Goal: Information Seeking & Learning: Learn about a topic

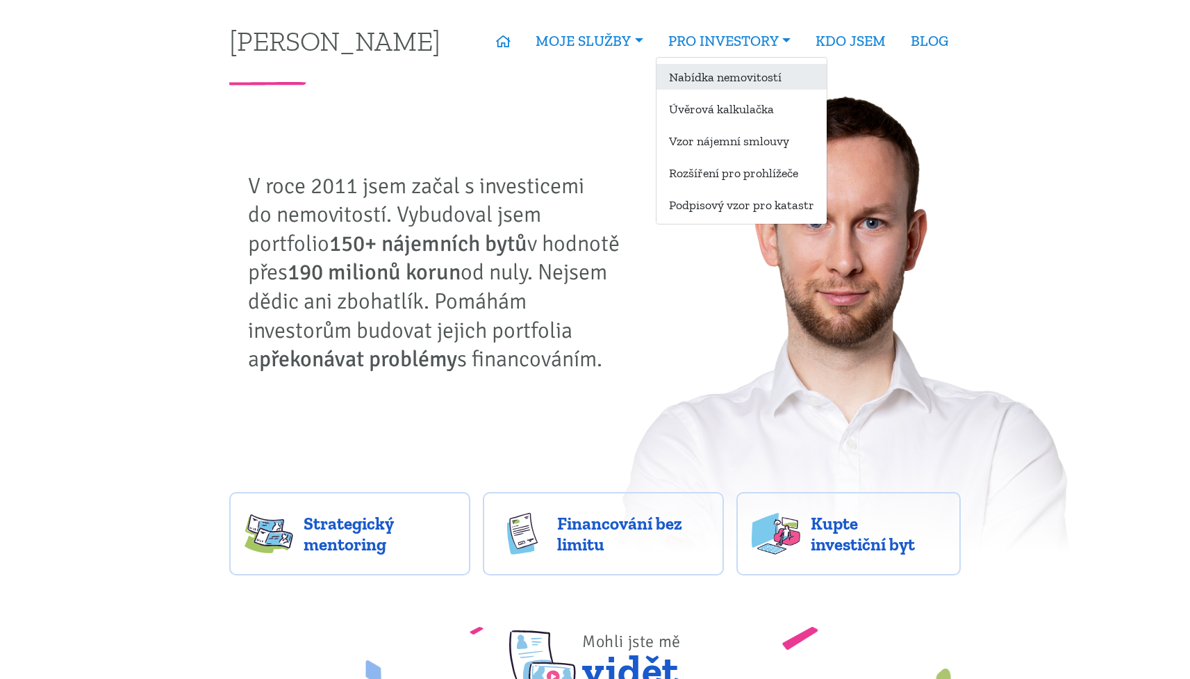
click at [707, 72] on link "Nabídka nemovitostí" at bounding box center [741, 77] width 170 height 26
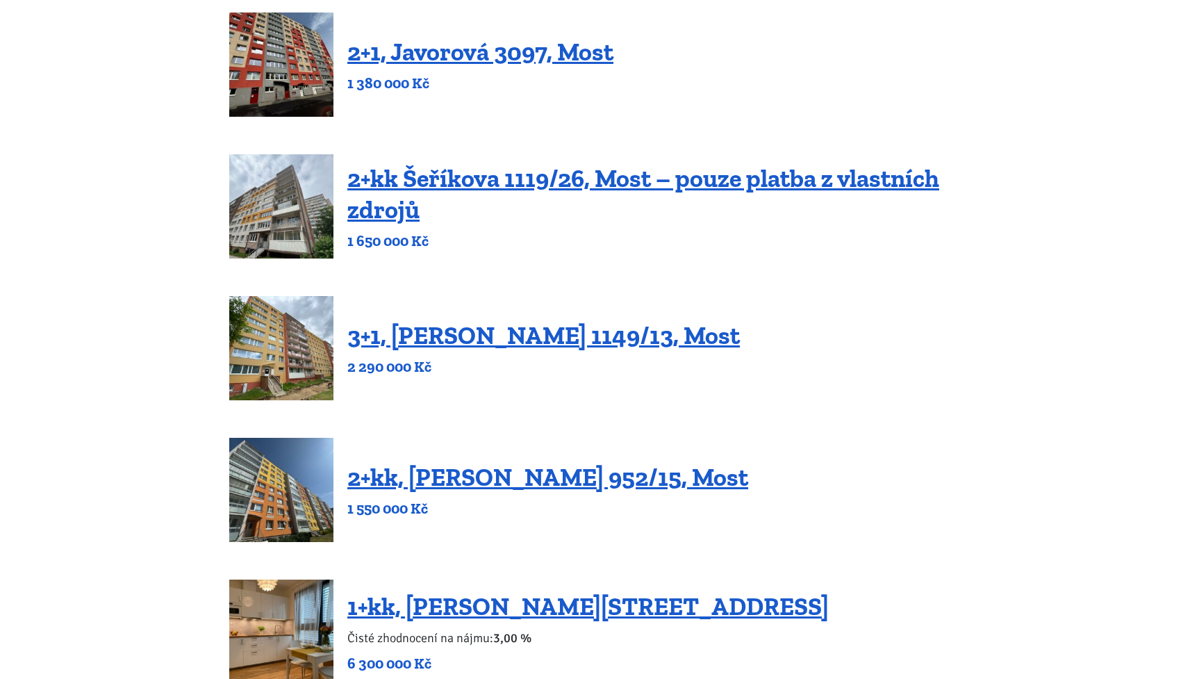
scroll to position [747, 0]
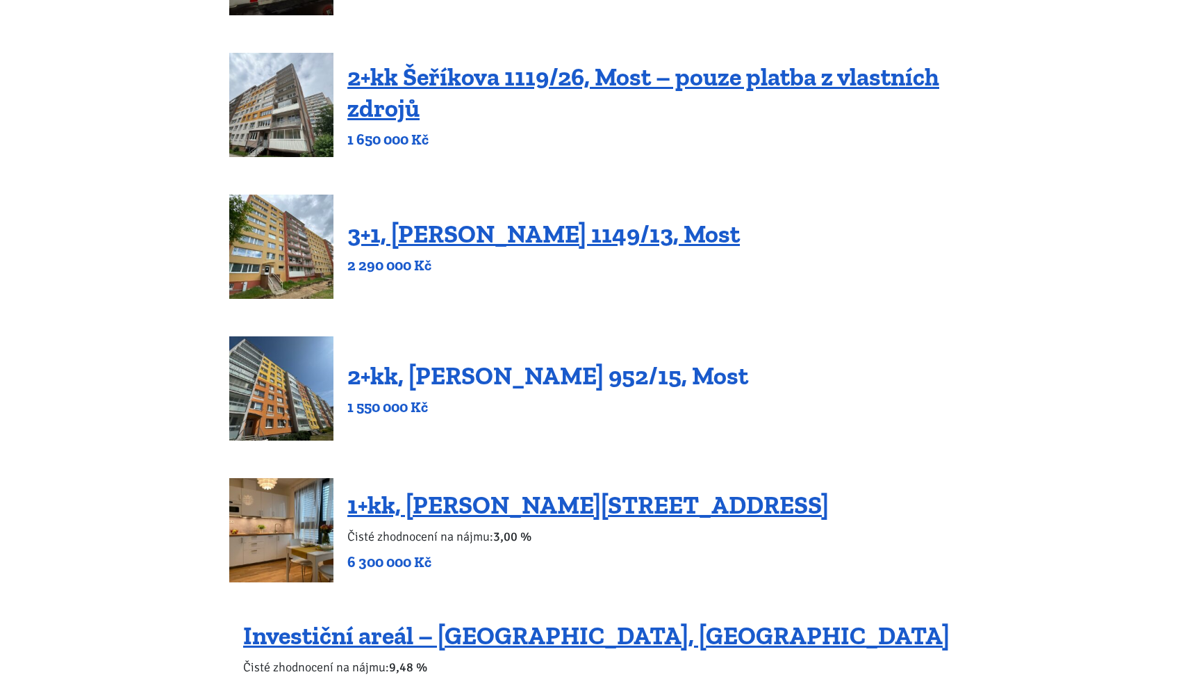
click at [635, 380] on link "2+kk, [PERSON_NAME] 952/15, Most" at bounding box center [547, 376] width 401 height 30
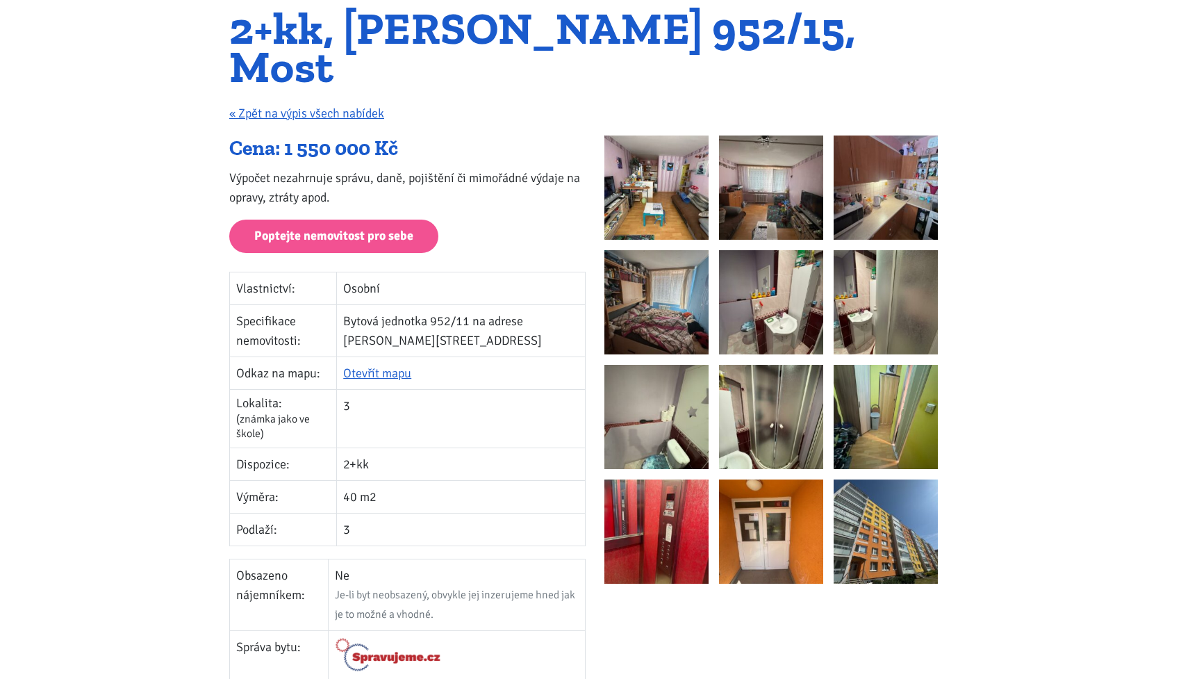
scroll to position [241, 0]
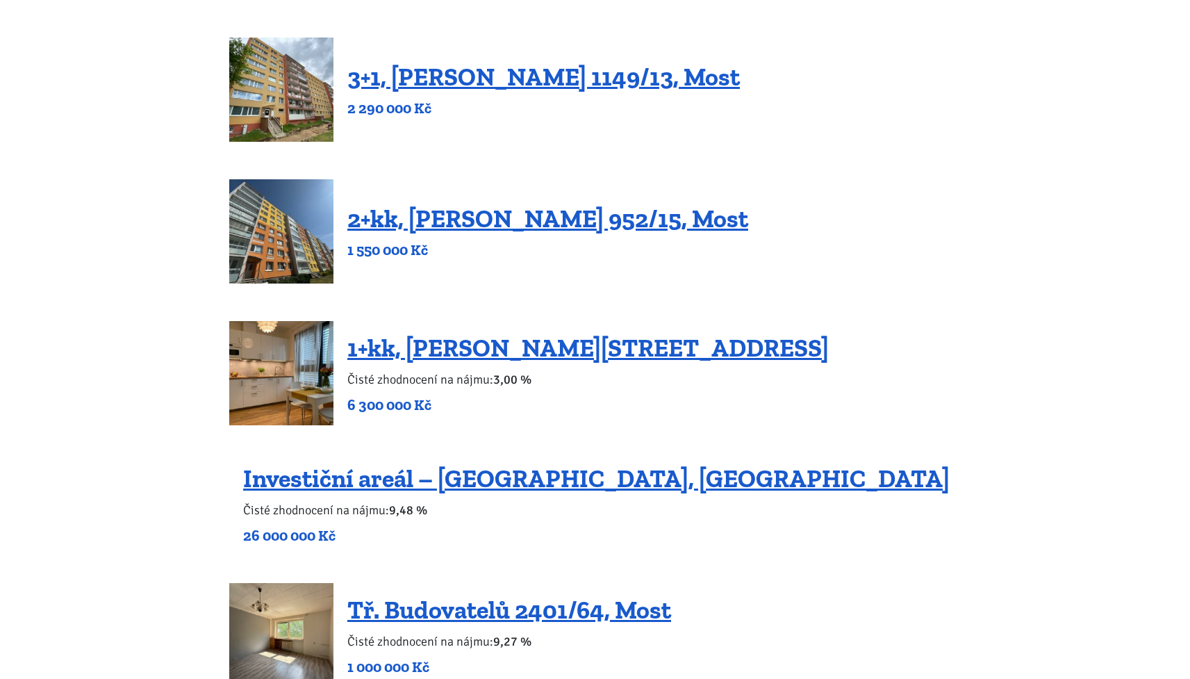
scroll to position [1189, 0]
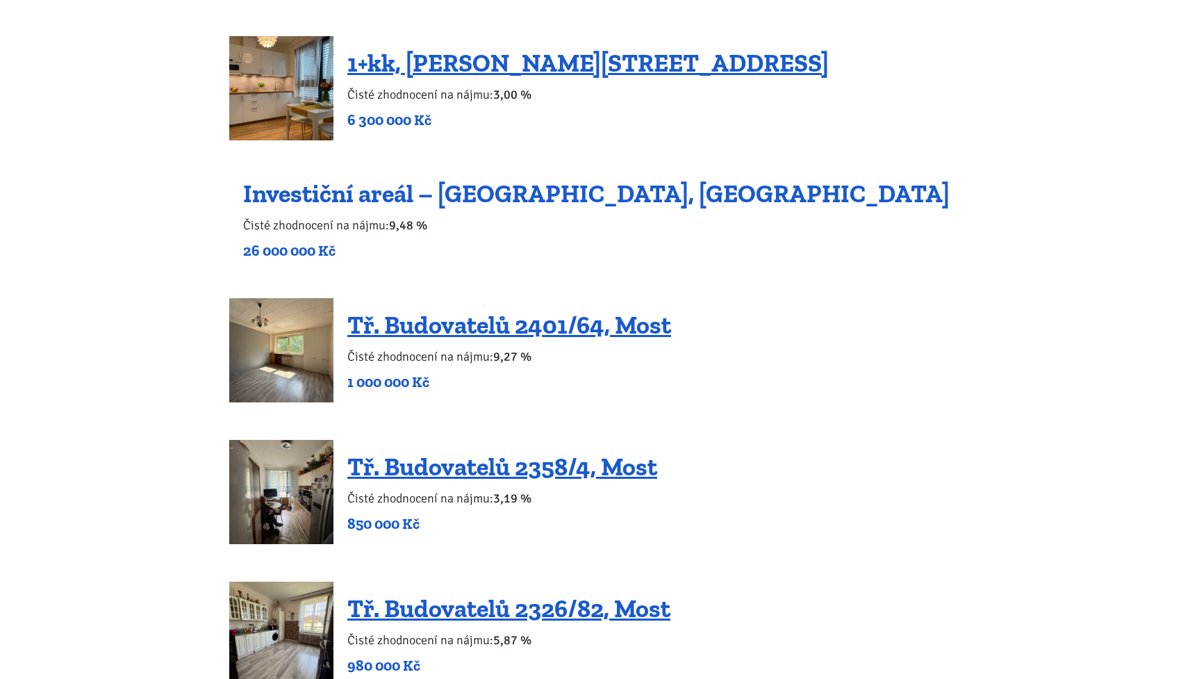
click at [606, 202] on link "Investiční areál – [GEOGRAPHIC_DATA], [GEOGRAPHIC_DATA]" at bounding box center [596, 194] width 706 height 30
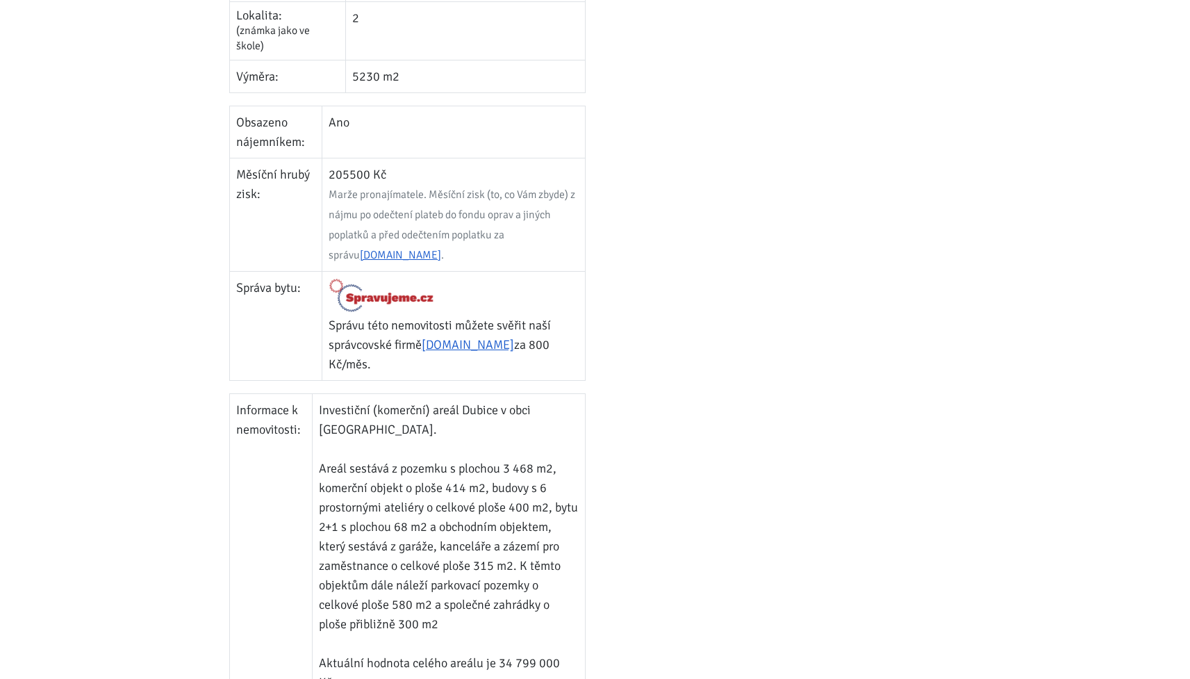
scroll to position [730, 0]
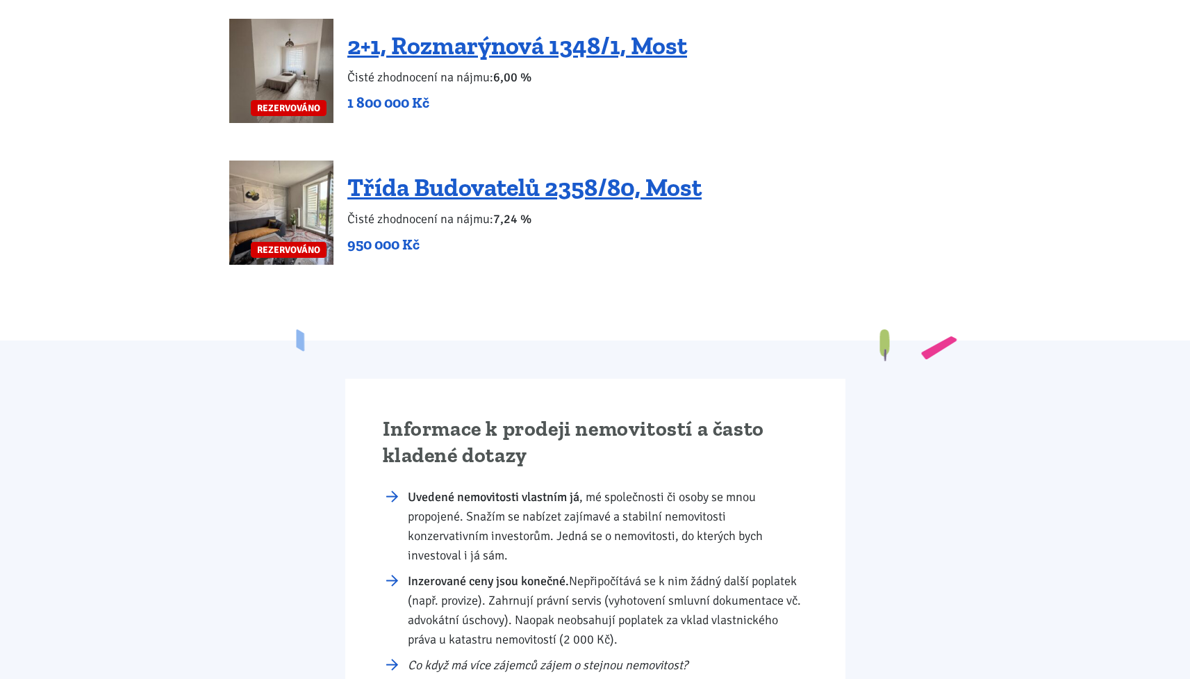
scroll to position [2749, 0]
